Goal: Task Accomplishment & Management: Use online tool/utility

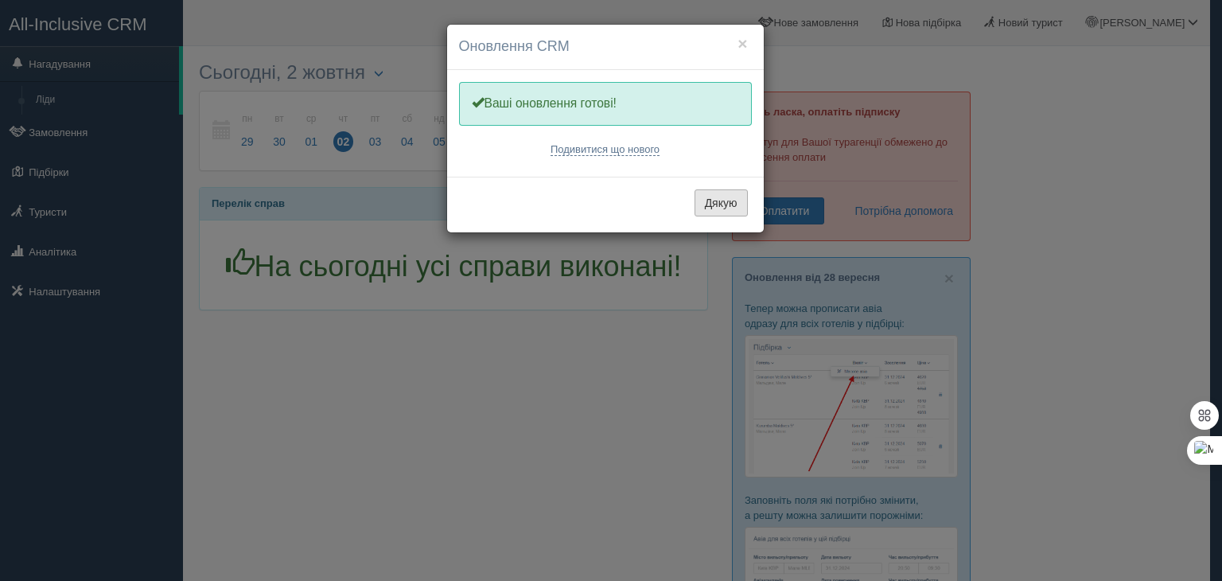
click at [726, 204] on button "Дякую" at bounding box center [721, 202] width 53 height 27
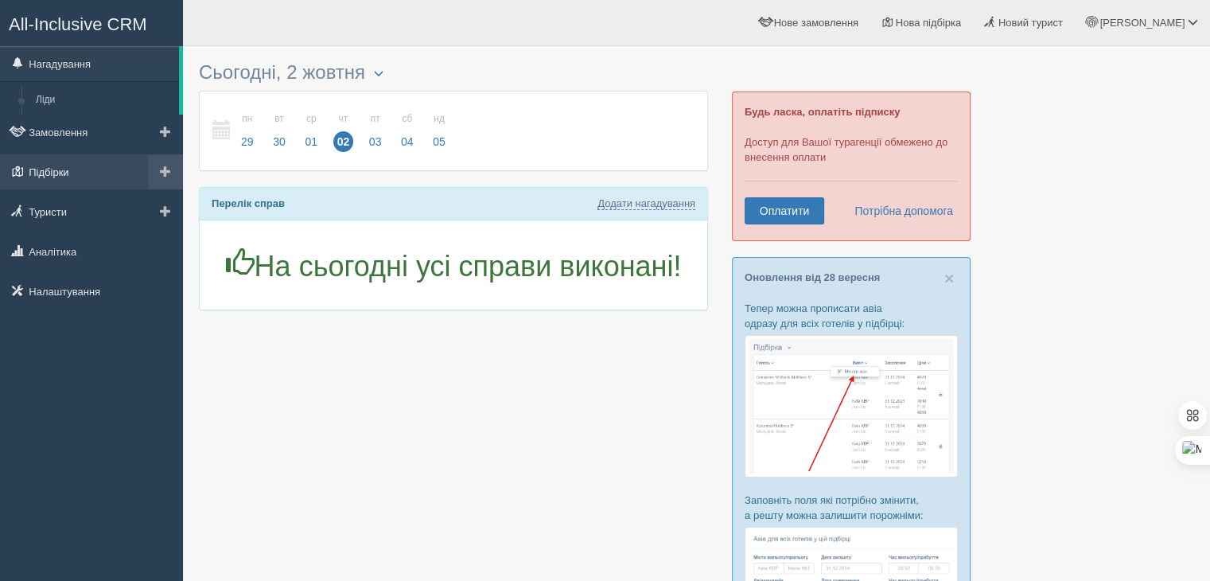
drag, startPoint x: 64, startPoint y: 165, endPoint x: 84, endPoint y: 167, distance: 20.0
click at [64, 165] on link "Підбірки" at bounding box center [91, 171] width 183 height 35
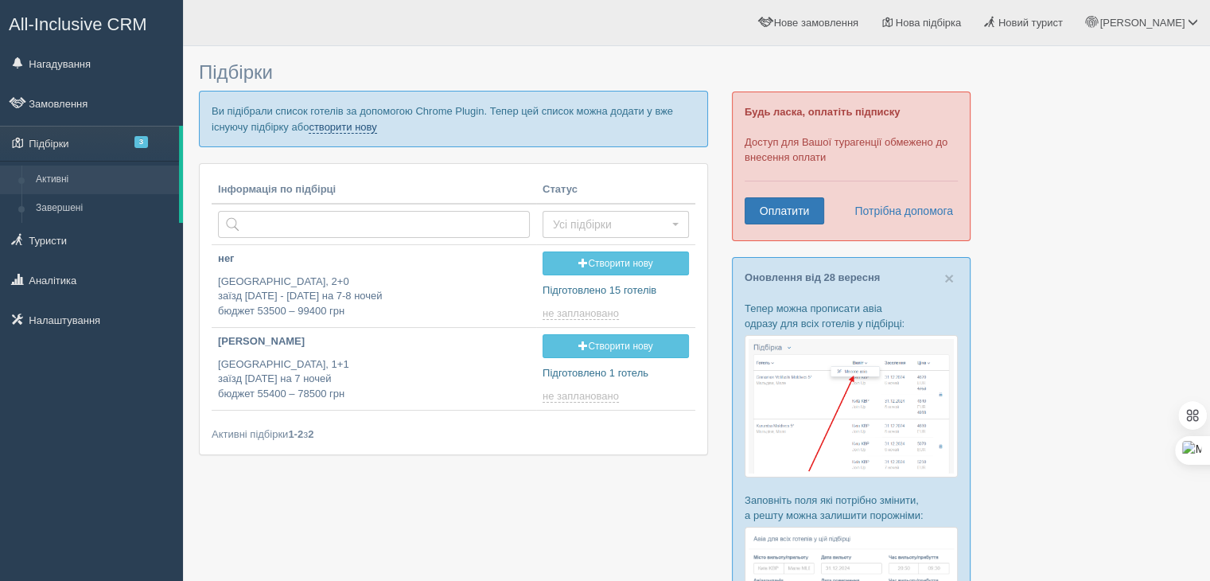
click at [353, 121] on link "створити нову" at bounding box center [343, 127] width 68 height 13
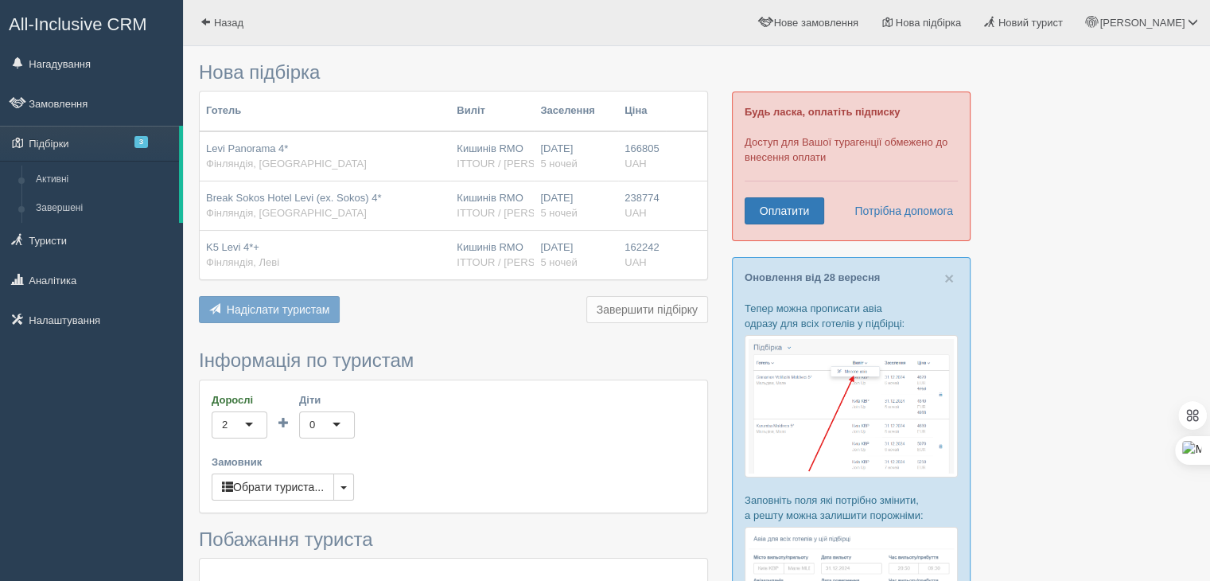
scroll to position [80, 0]
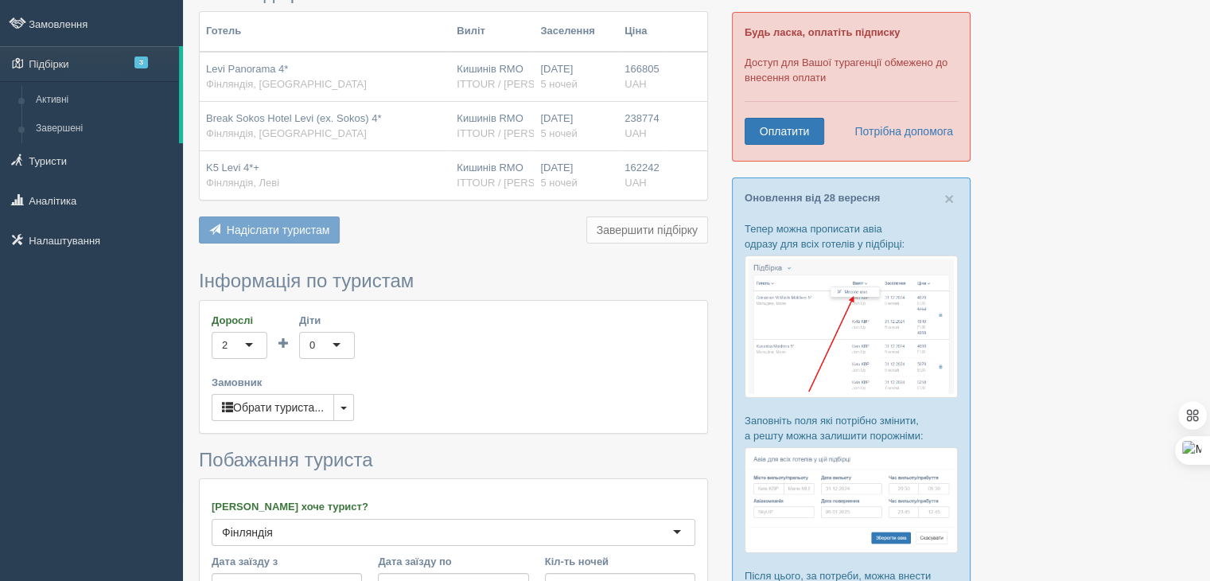
click at [325, 231] on span "Надіслати туристам" at bounding box center [278, 230] width 103 height 13
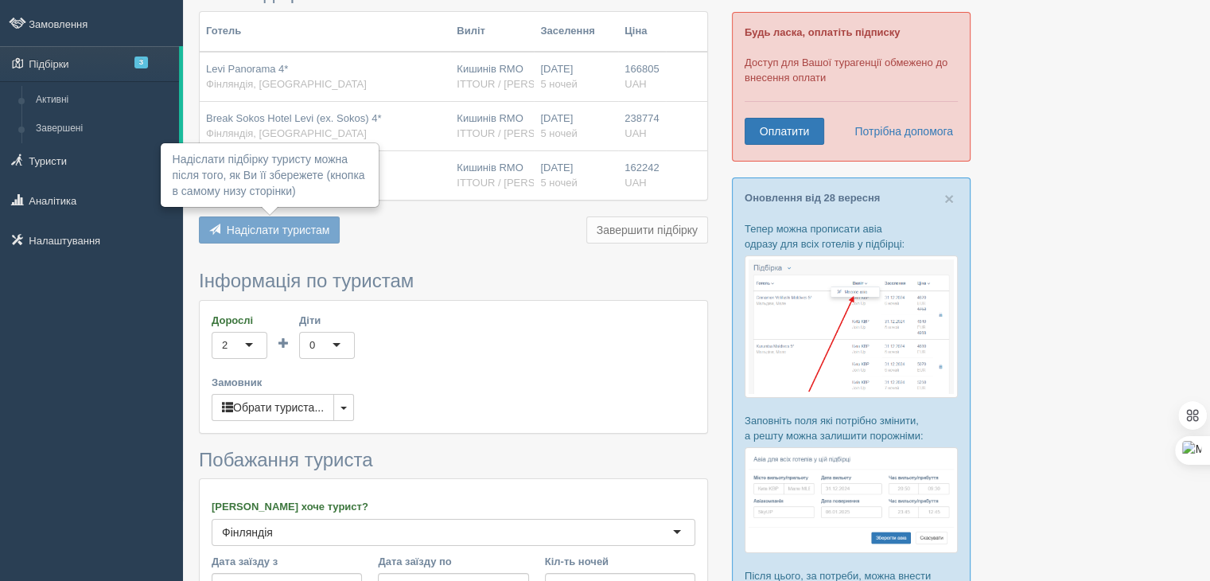
scroll to position [0, 0]
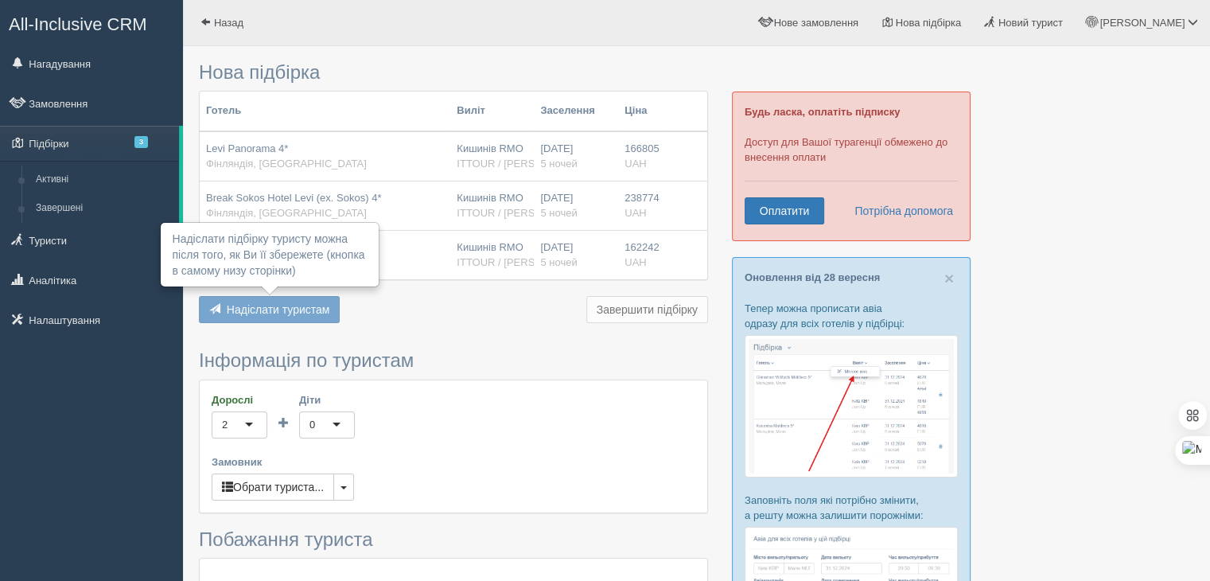
click at [1097, 197] on div at bounding box center [696, 464] width 995 height 821
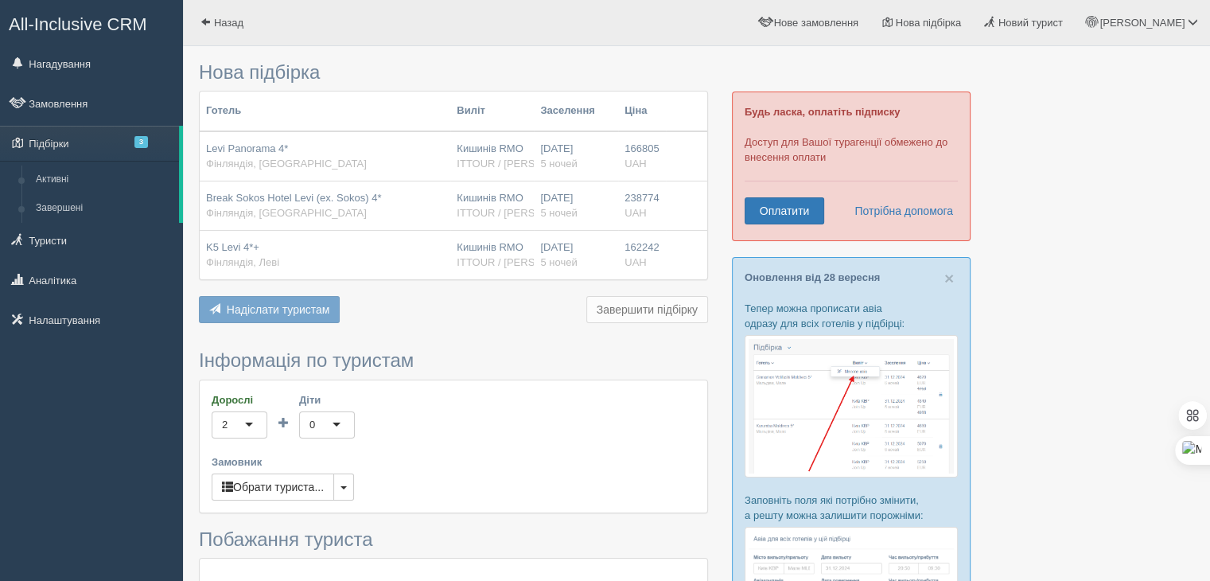
drag, startPoint x: 671, startPoint y: 269, endPoint x: 209, endPoint y: 108, distance: 488.7
click at [209, 108] on table "Готель Виліт Заселення Ціна Levi Panorama 4* Фінляндія, Лапландія Кишинів RMO I…" at bounding box center [454, 186] width 508 height 188
click at [251, 138] on td "Levi Panorama 4* Фінляндія, Лапландія" at bounding box center [325, 156] width 251 height 50
drag, startPoint x: 657, startPoint y: 267, endPoint x: 207, endPoint y: 119, distance: 474.3
click at [208, 120] on table "Готель Виліт Заселення Ціна Levi Panorama 4* Фінляндія, Лапландія Кишинів RMO I…" at bounding box center [454, 186] width 508 height 188
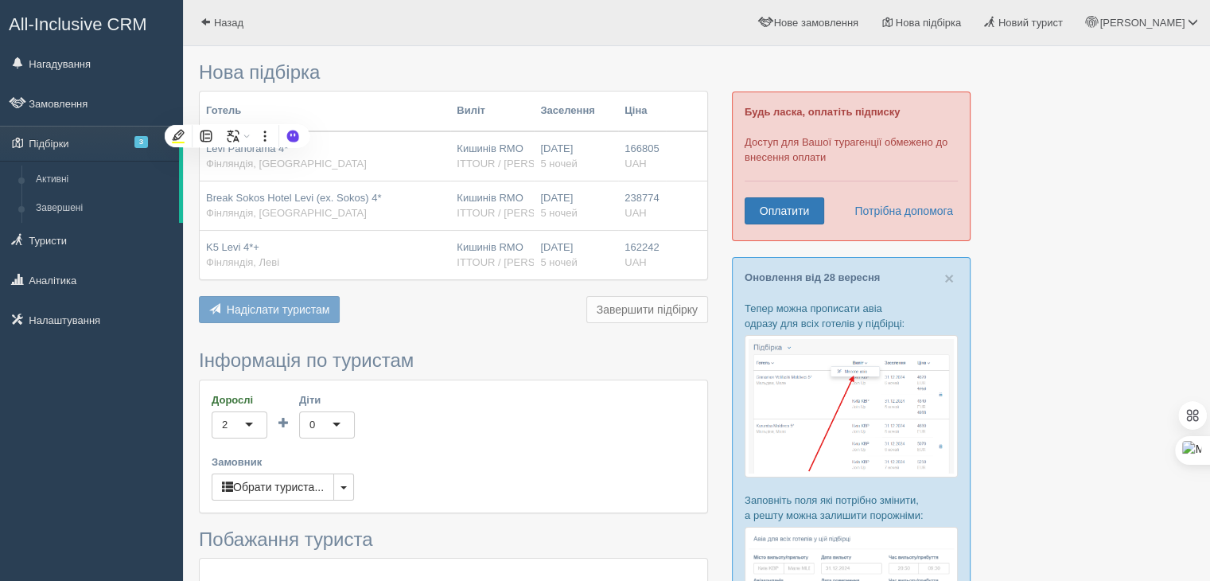
copy table "Готель Виліт Заселення Ціна Levi Panorama 4* Фінляндія, Лапландія Кишинів RMO I…"
